Goal: Task Accomplishment & Management: Use online tool/utility

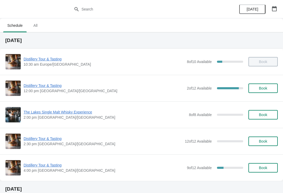
click at [48, 87] on span "Distillery Tour & Tasting" at bounding box center [104, 85] width 161 height 5
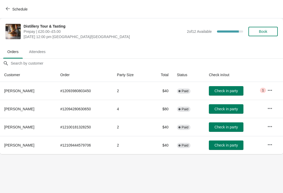
click at [222, 130] on button "Check in party" at bounding box center [226, 126] width 35 height 9
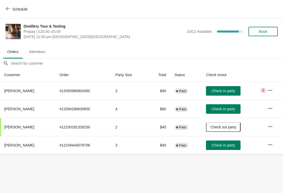
click at [270, 87] on button "button" at bounding box center [270, 89] width 9 height 9
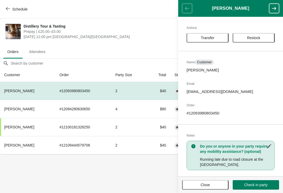
click at [218, 187] on button "Close" at bounding box center [205, 184] width 46 height 9
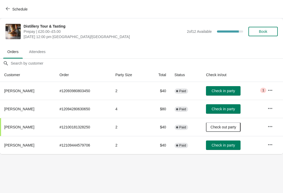
click at [228, 93] on span "Check in party" at bounding box center [223, 91] width 23 height 4
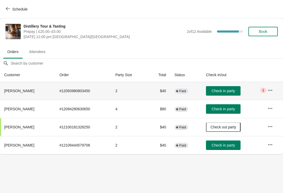
click at [268, 89] on button "button" at bounding box center [270, 89] width 9 height 9
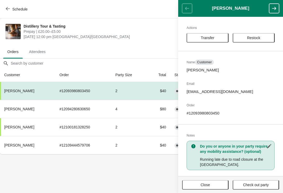
click at [197, 188] on button "Close" at bounding box center [205, 184] width 46 height 9
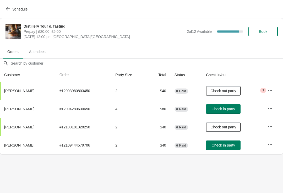
click at [226, 105] on button "Check in party" at bounding box center [223, 108] width 35 height 9
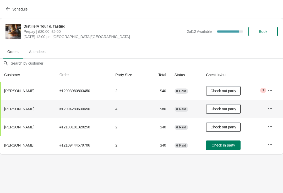
click at [223, 149] on button "Check in party" at bounding box center [223, 144] width 35 height 9
